Goal: Information Seeking & Learning: Learn about a topic

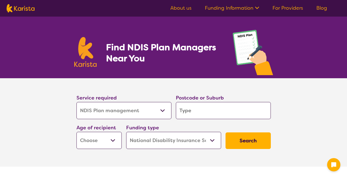
select select "NDIS Plan management"
select select "NDIS"
select select "NDIS Plan management"
select select "NDIS"
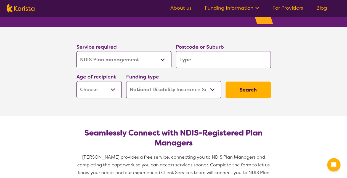
scroll to position [53, 0]
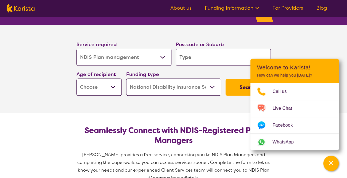
click at [114, 85] on select "Early Childhood - 0 to 9 Child - 10 to 11 Adolescent - 12 to 17 Adult - 18 to 6…" at bounding box center [98, 86] width 45 height 17
select select "AD"
click at [76, 78] on select "Early Childhood - 0 to 9 Child - 10 to 11 Adolescent - 12 to 17 Adult - 18 to 6…" at bounding box center [98, 86] width 45 height 17
select select "AD"
click at [239, 86] on button "Search" at bounding box center [247, 87] width 45 height 17
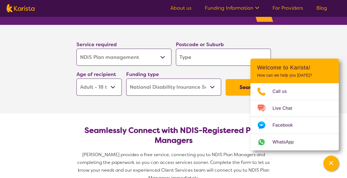
click at [204, 55] on input "search" at bounding box center [223, 57] width 95 height 17
type input "S"
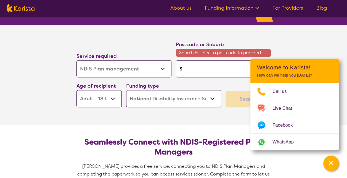
type input "So"
type input "Sou"
type input "Sout"
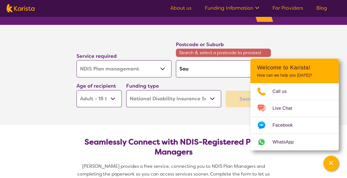
type input "Sout"
type input "South"
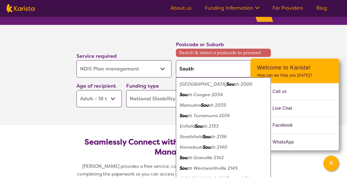
type input "South"
type input "Southp"
type input "Southpo"
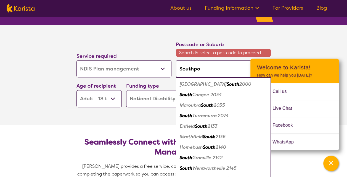
type input "Southpor"
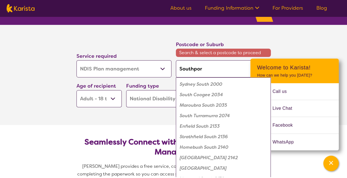
type input "[GEOGRAPHIC_DATA]"
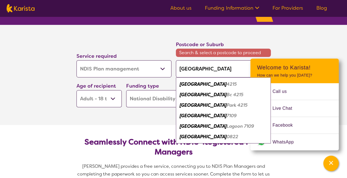
click at [197, 86] on em "[GEOGRAPHIC_DATA]" at bounding box center [203, 84] width 47 height 6
type input "4215"
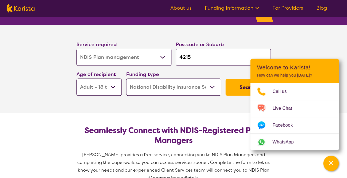
click at [237, 86] on button "Search" at bounding box center [247, 87] width 45 height 17
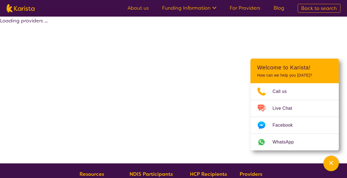
select select "by_score"
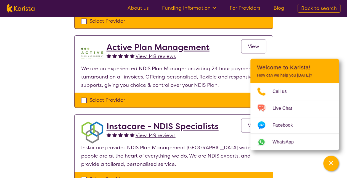
scroll to position [191, 0]
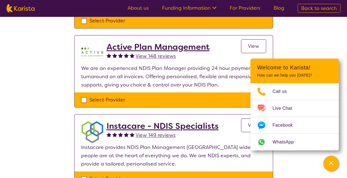
click at [251, 44] on span "View" at bounding box center [253, 46] width 11 height 7
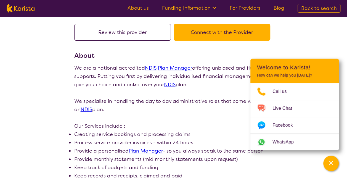
scroll to position [41, 0]
click at [217, 33] on button "Connect with the Provider" at bounding box center [222, 32] width 97 height 17
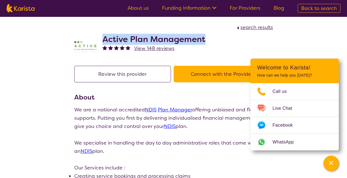
drag, startPoint x: 102, startPoint y: 39, endPoint x: 206, endPoint y: 39, distance: 103.5
click at [206, 39] on div "Active Plan Management View 148 reviews" at bounding box center [173, 45] width 199 height 28
copy h2 "Active Plan Management"
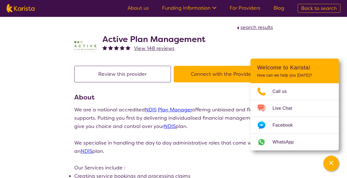
click at [201, 46] on div "View 148 reviews" at bounding box center [153, 48] width 103 height 8
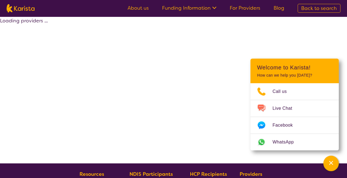
scroll to position [119, 0]
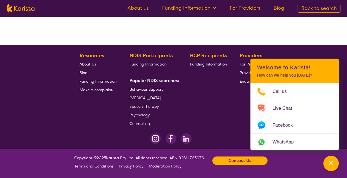
select select "by_score"
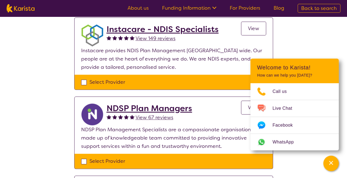
scroll to position [288, 0]
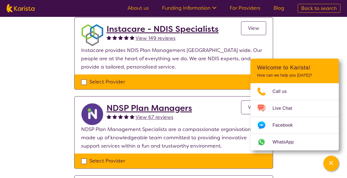
click at [166, 28] on h2 "Instacare - NDIS Specialists" at bounding box center [162, 29] width 112 height 10
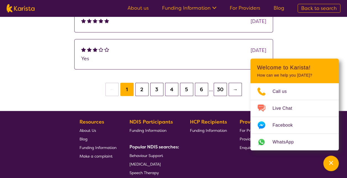
scroll to position [468, 0]
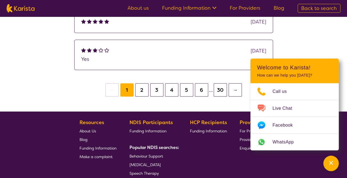
click at [143, 90] on button "2" at bounding box center [141, 89] width 13 height 13
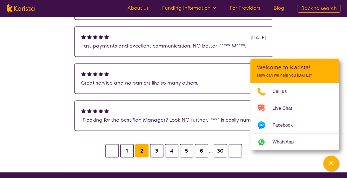
scroll to position [482, 0]
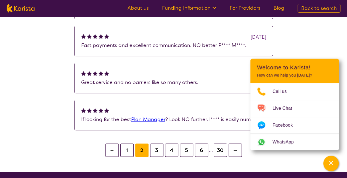
click at [156, 151] on button "3" at bounding box center [156, 149] width 13 height 13
